Goal: Information Seeking & Learning: Learn about a topic

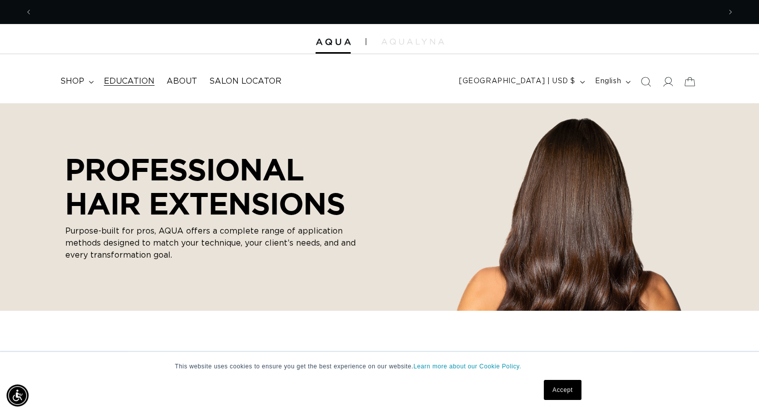
scroll to position [0, 1374]
click at [122, 84] on span "Education" at bounding box center [129, 81] width 51 height 11
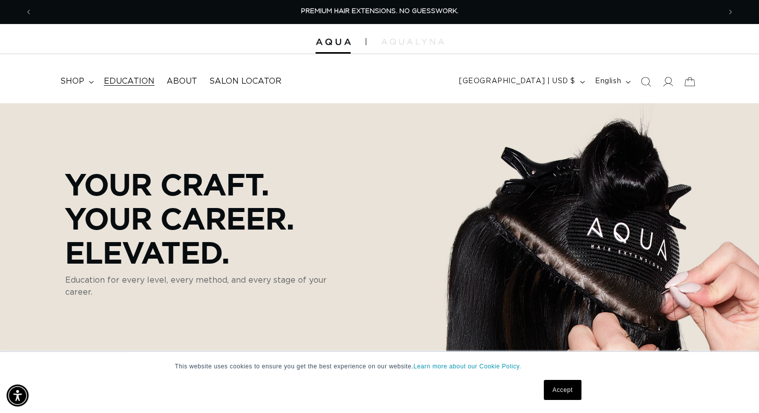
click at [130, 86] on span "Education" at bounding box center [129, 81] width 51 height 11
click at [72, 81] on span "shop" at bounding box center [72, 81] width 24 height 11
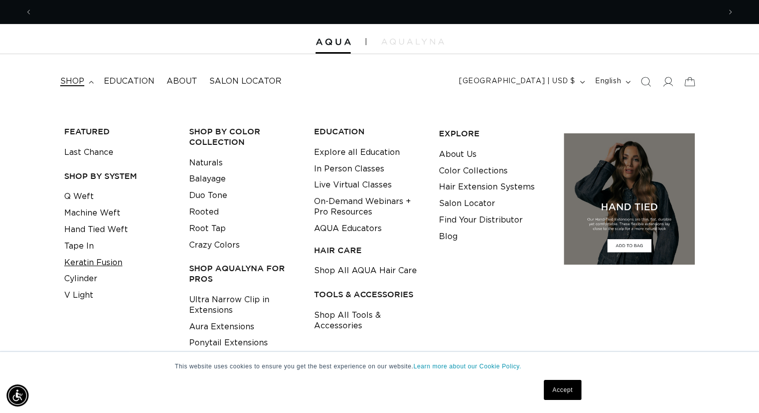
scroll to position [0, 1374]
